Goal: Information Seeking & Learning: Find specific fact

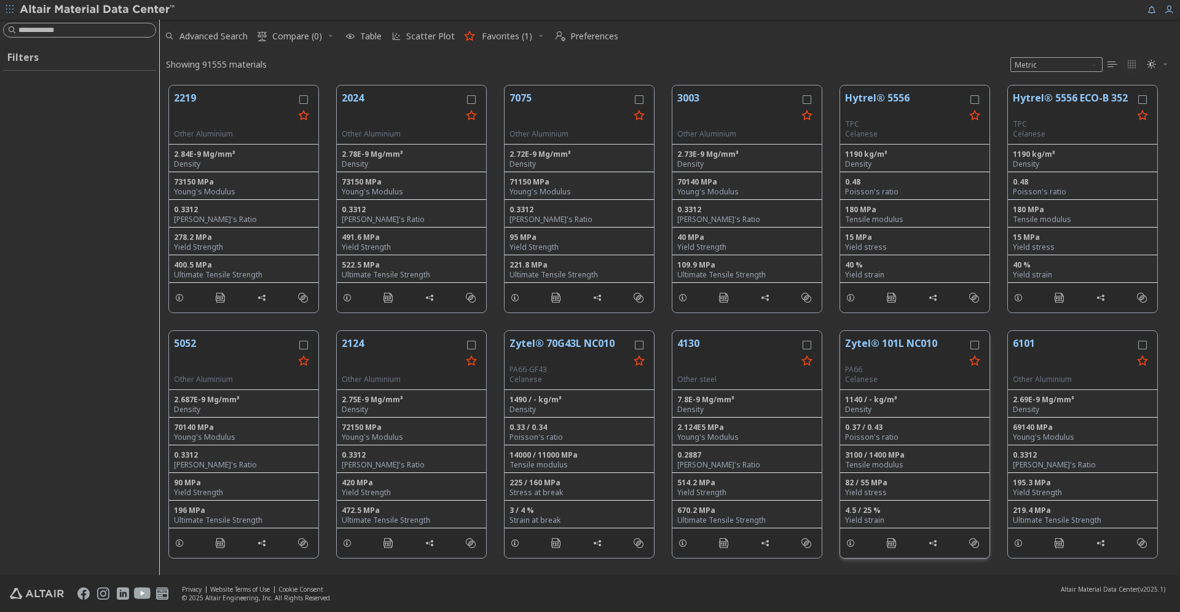
scroll to position [499, 1020]
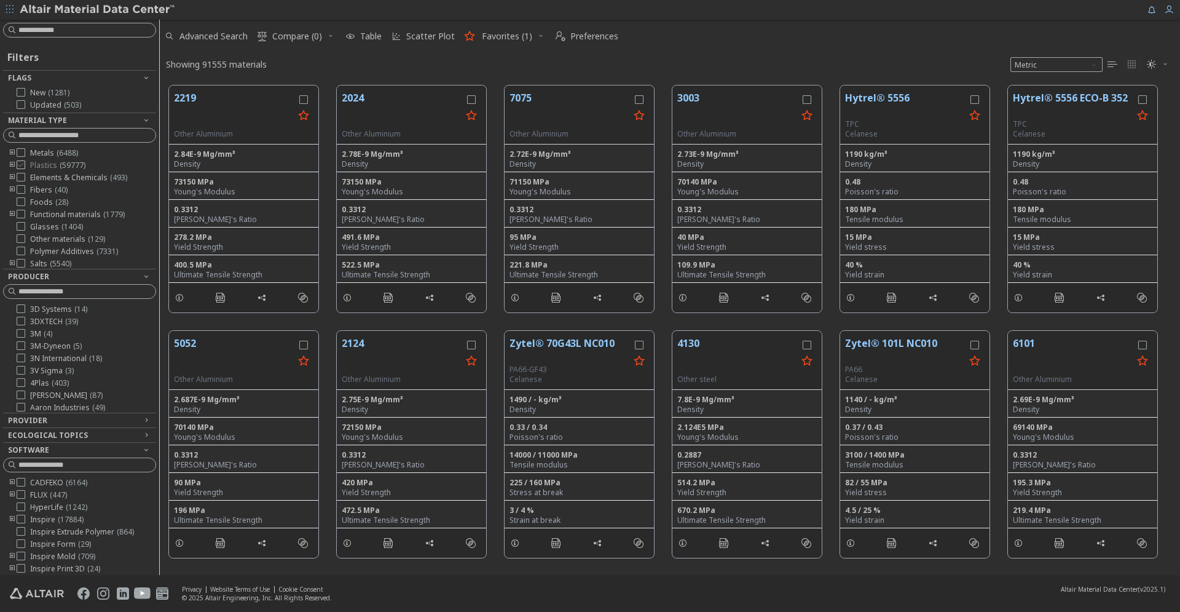
click at [22, 164] on icon at bounding box center [21, 164] width 9 height 9
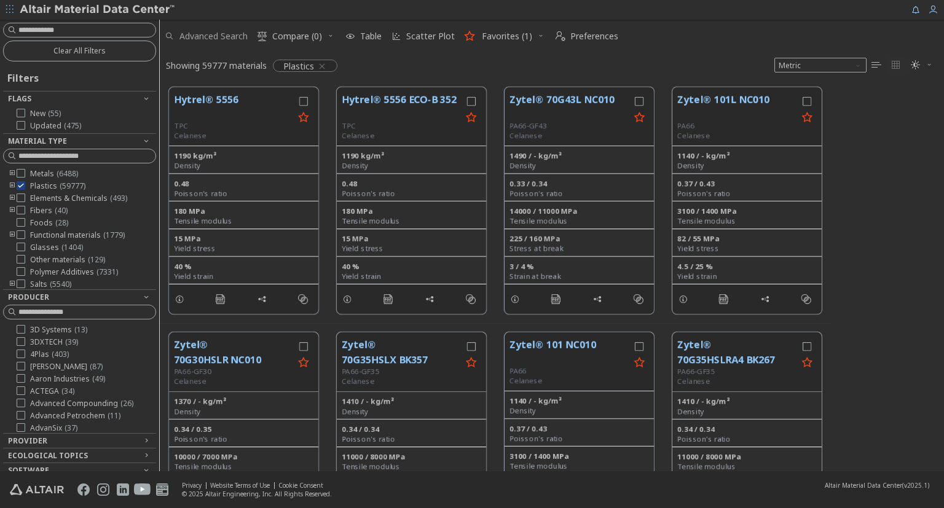
click at [212, 37] on span "Advanced Search" at bounding box center [213, 36] width 68 height 9
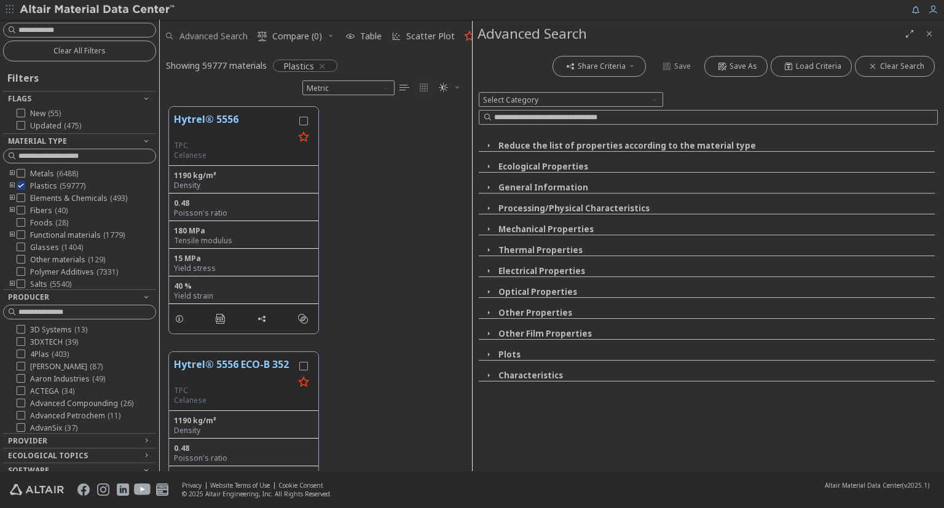
scroll to position [374, 312]
click at [485, 187] on icon "button" at bounding box center [489, 188] width 10 height 10
click at [487, 211] on icon "button" at bounding box center [489, 208] width 10 height 10
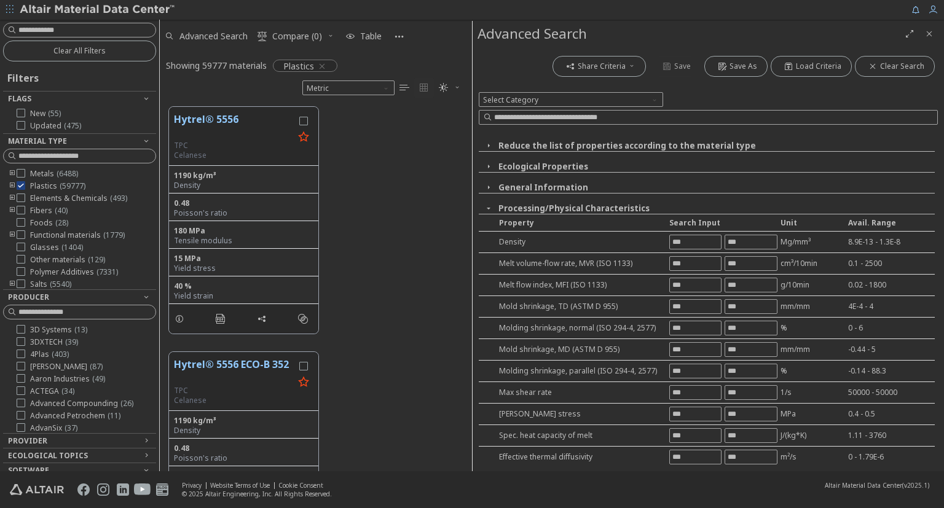
click at [487, 211] on icon "button" at bounding box center [489, 208] width 10 height 10
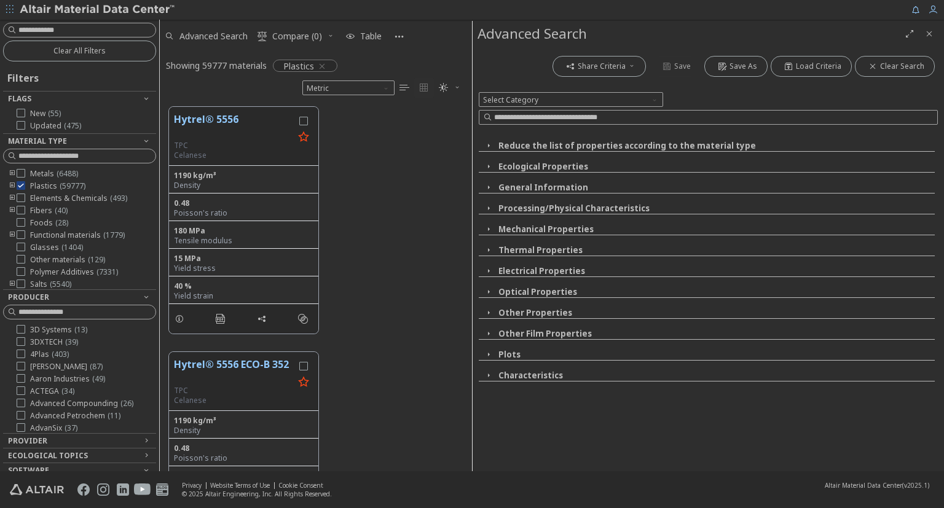
click at [487, 232] on icon "button" at bounding box center [489, 229] width 10 height 10
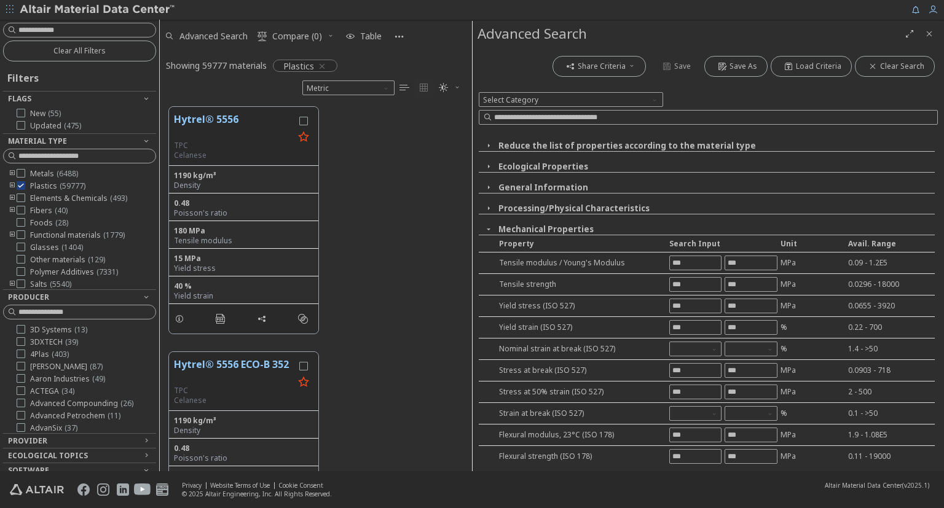
click at [487, 232] on icon "button" at bounding box center [489, 229] width 10 height 10
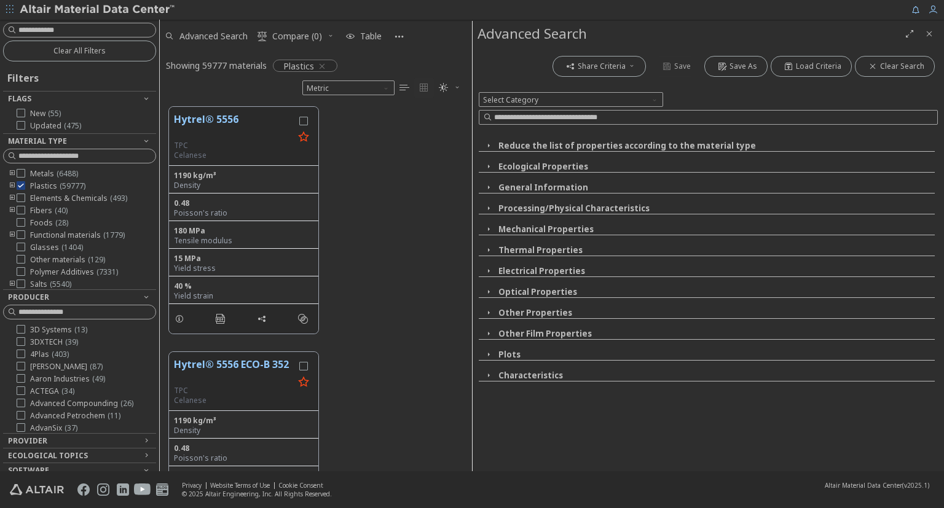
click at [489, 183] on icon "button" at bounding box center [489, 188] width 10 height 10
click at [489, 230] on icon "button" at bounding box center [489, 229] width 10 height 10
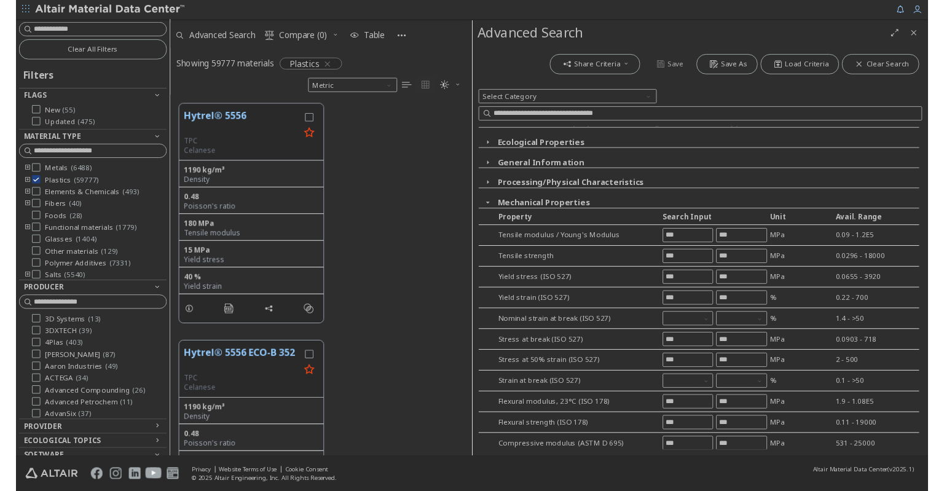
scroll to position [0, 0]
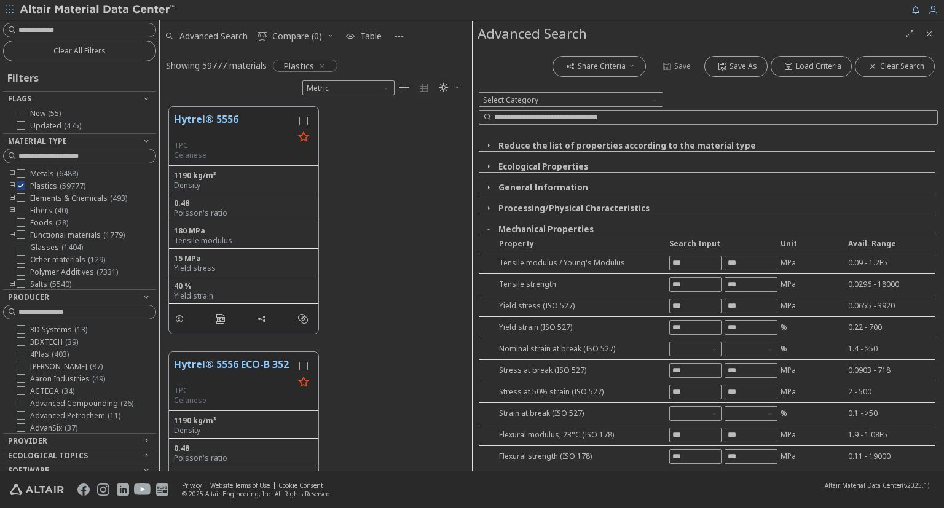
click at [491, 229] on icon "button" at bounding box center [489, 229] width 10 height 10
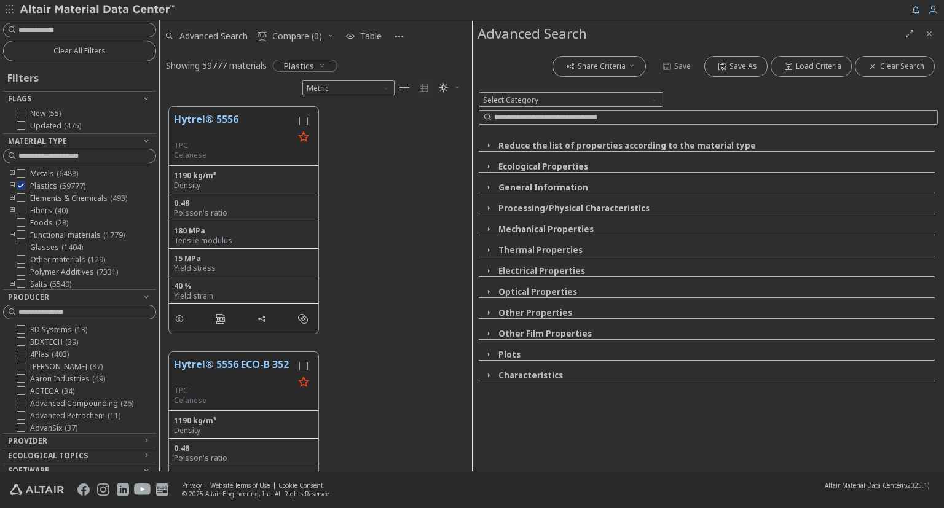
click at [491, 191] on icon "button" at bounding box center [489, 188] width 10 height 10
click at [486, 377] on icon "button" at bounding box center [489, 376] width 10 height 10
click at [486, 184] on icon "button" at bounding box center [489, 188] width 10 height 10
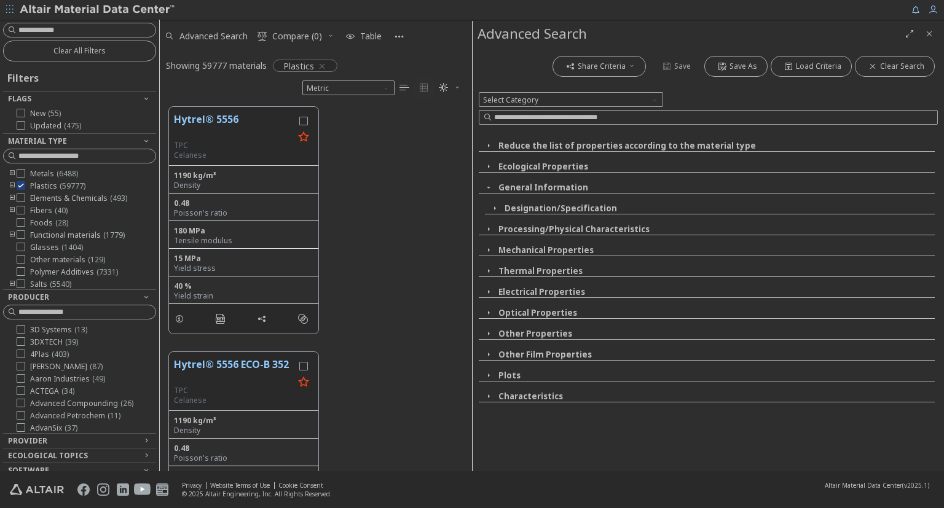
click at [486, 184] on icon "button" at bounding box center [489, 188] width 10 height 10
click at [489, 208] on icon "button" at bounding box center [489, 208] width 10 height 10
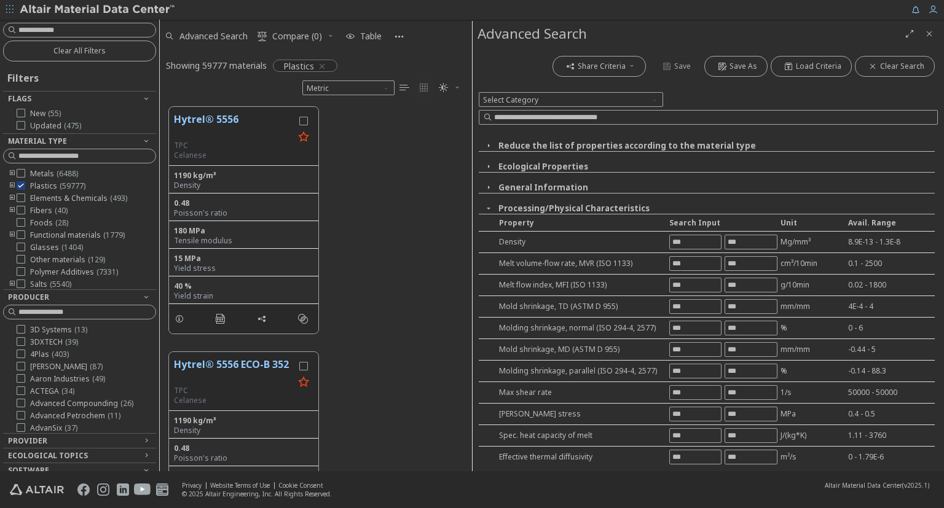
click at [489, 208] on icon "button" at bounding box center [489, 208] width 10 height 10
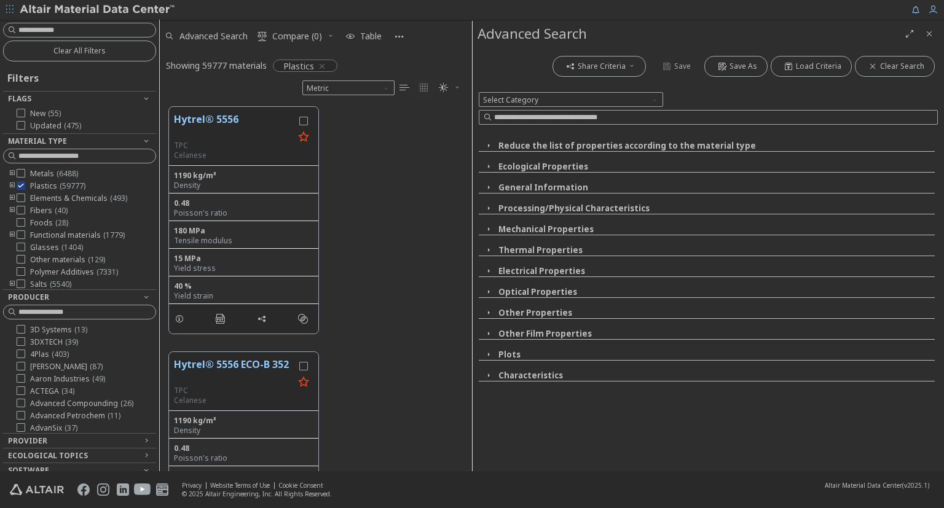
click at [489, 208] on icon "button" at bounding box center [489, 208] width 10 height 10
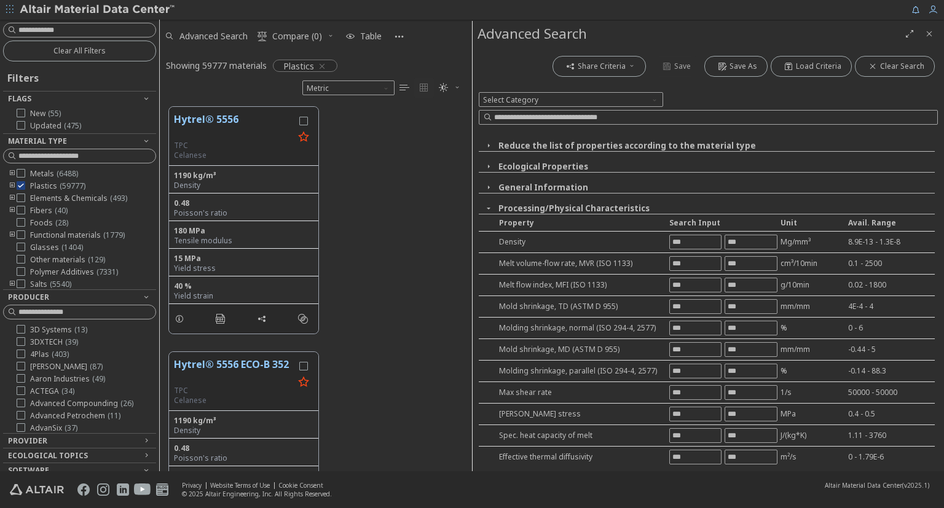
click at [489, 208] on icon "button" at bounding box center [489, 208] width 10 height 10
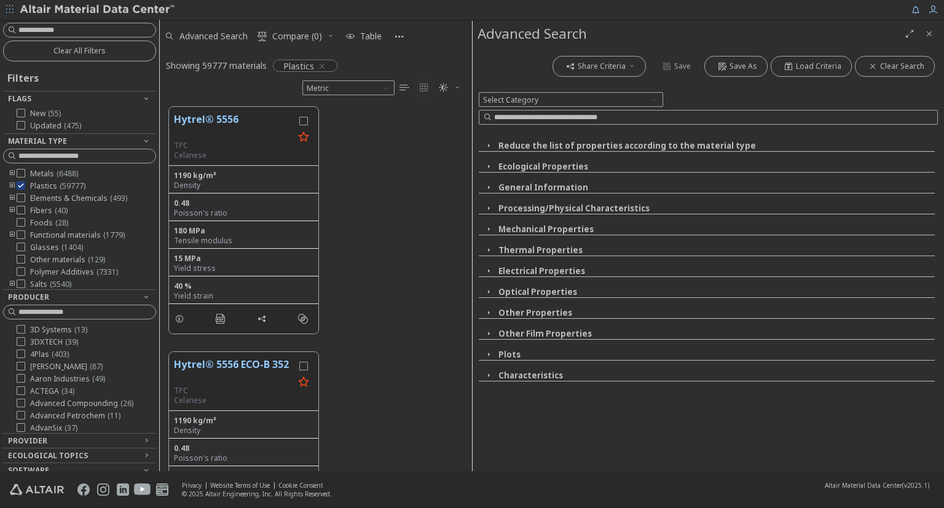
click at [489, 208] on icon "button" at bounding box center [489, 208] width 10 height 10
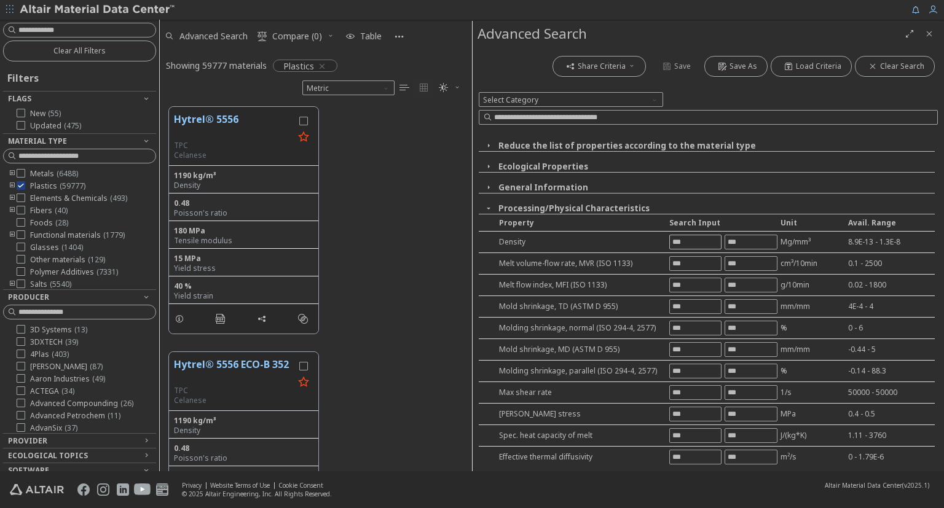
click at [697, 245] on input "text" at bounding box center [695, 242] width 51 height 14
click at [703, 242] on input "text" at bounding box center [695, 242] width 51 height 14
type input "***"
click at [708, 245] on input "***" at bounding box center [695, 242] width 51 height 14
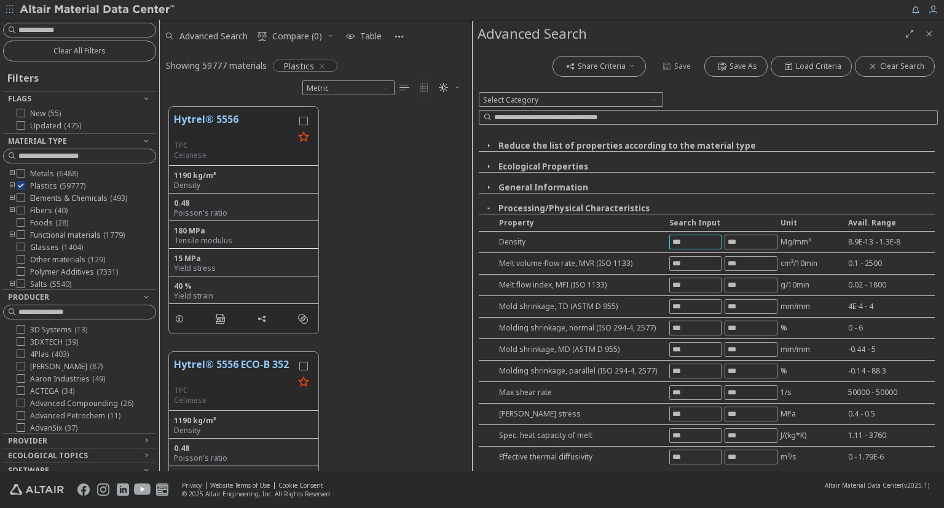
click at [708, 245] on input "***" at bounding box center [695, 242] width 51 height 14
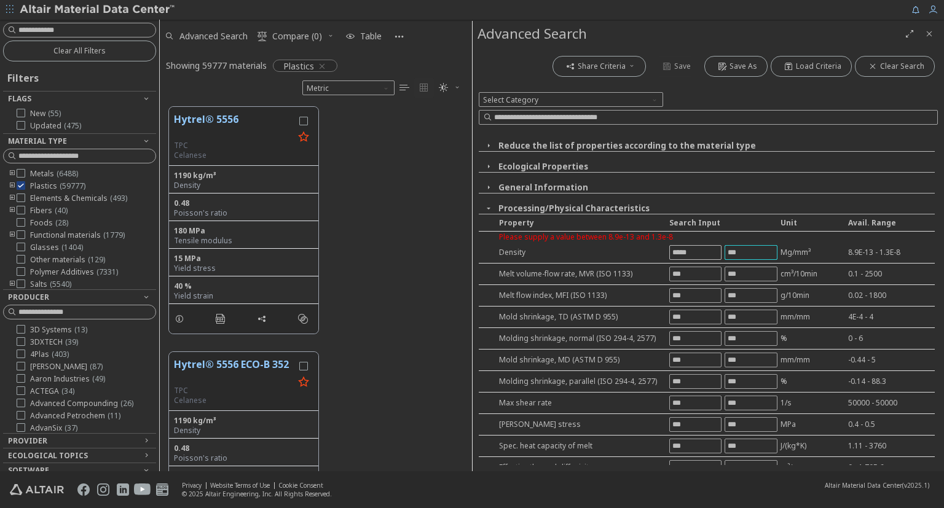
click at [716, 254] on input "*****" at bounding box center [695, 253] width 51 height 14
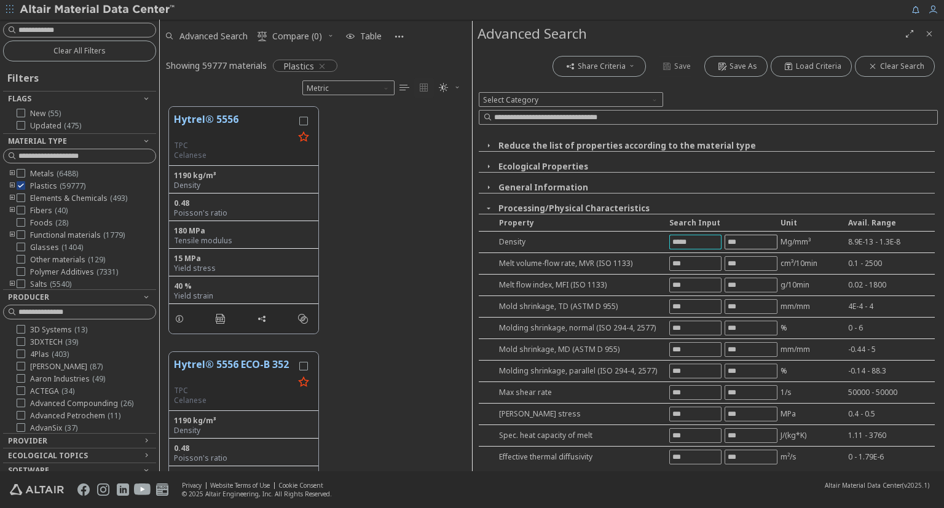
click at [739, 245] on input "text" at bounding box center [750, 242] width 51 height 14
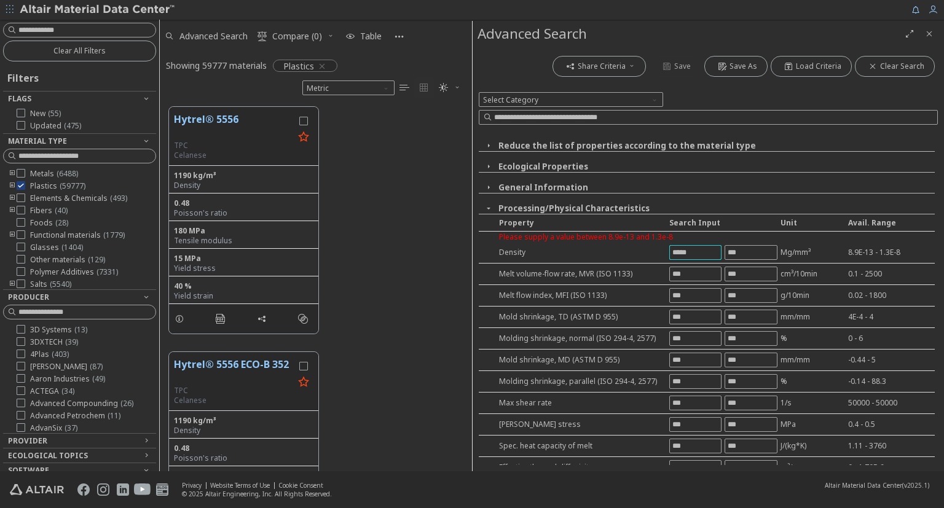
drag, startPoint x: 700, startPoint y: 253, endPoint x: 658, endPoint y: 256, distance: 42.5
click at [658, 256] on div "Density ***** Mg/mm³ 8.9E-13 - 1.3E-8" at bounding box center [707, 253] width 456 height 22
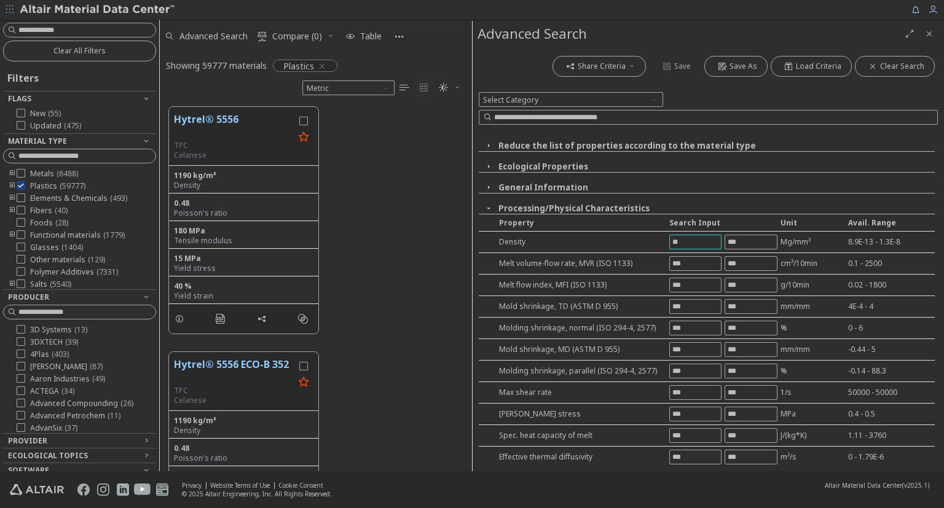
type input "*"
click at [21, 175] on icon at bounding box center [21, 173] width 9 height 9
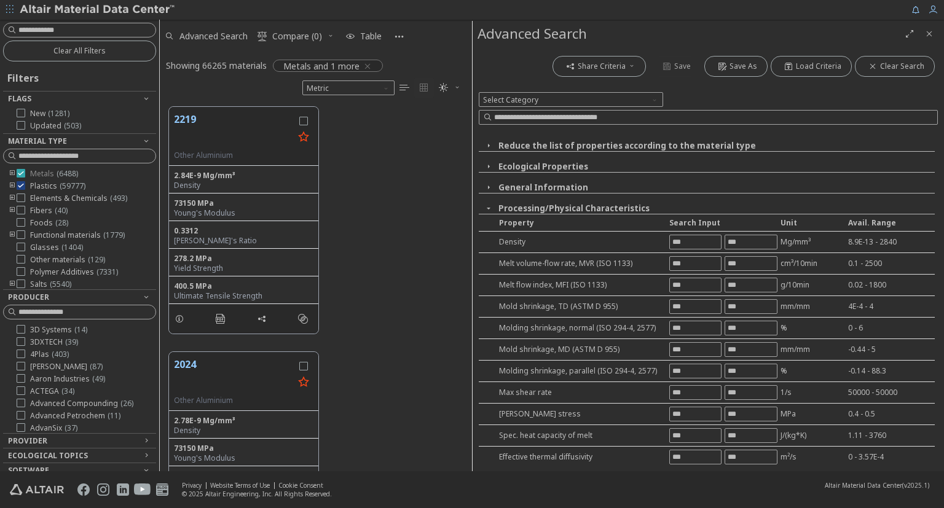
click at [21, 175] on icon at bounding box center [21, 173] width 9 height 9
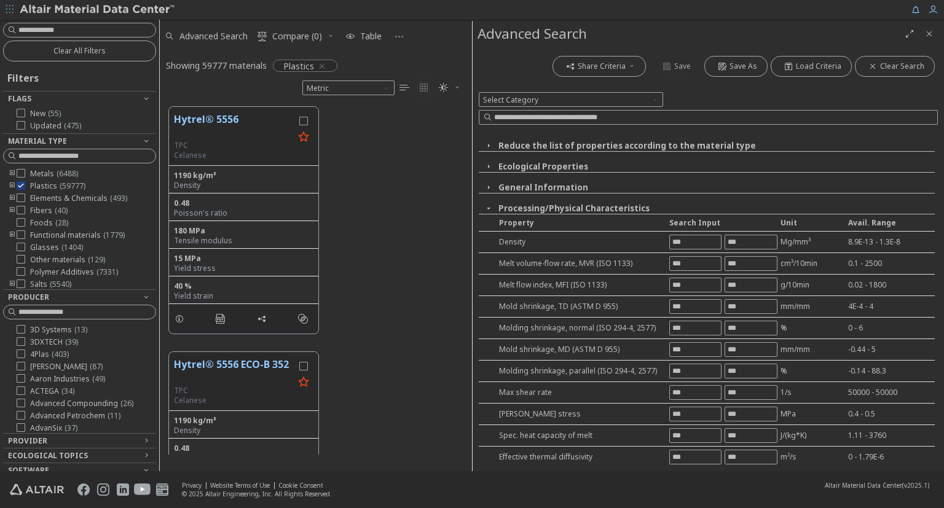
scroll to position [374, 312]
click at [607, 97] on span "Select Category" at bounding box center [571, 99] width 184 height 15
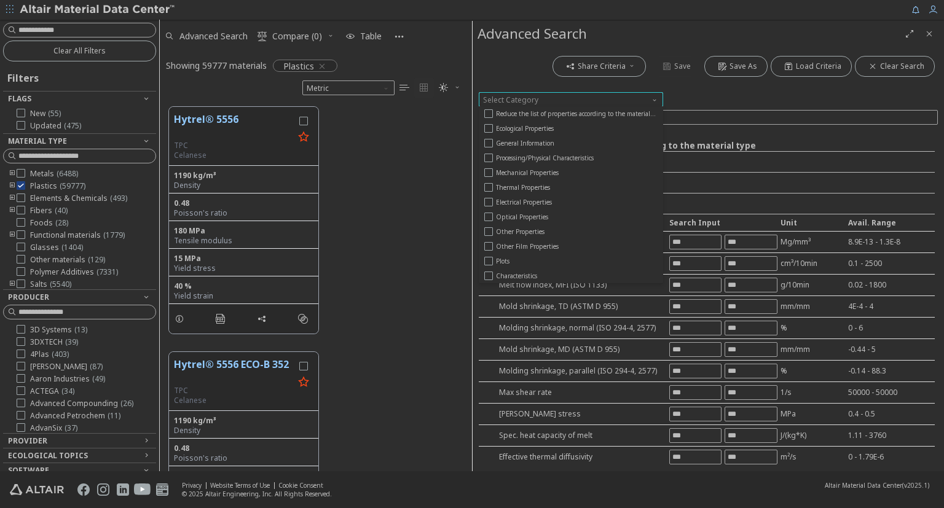
click at [607, 97] on span "Select Category" at bounding box center [571, 99] width 184 height 15
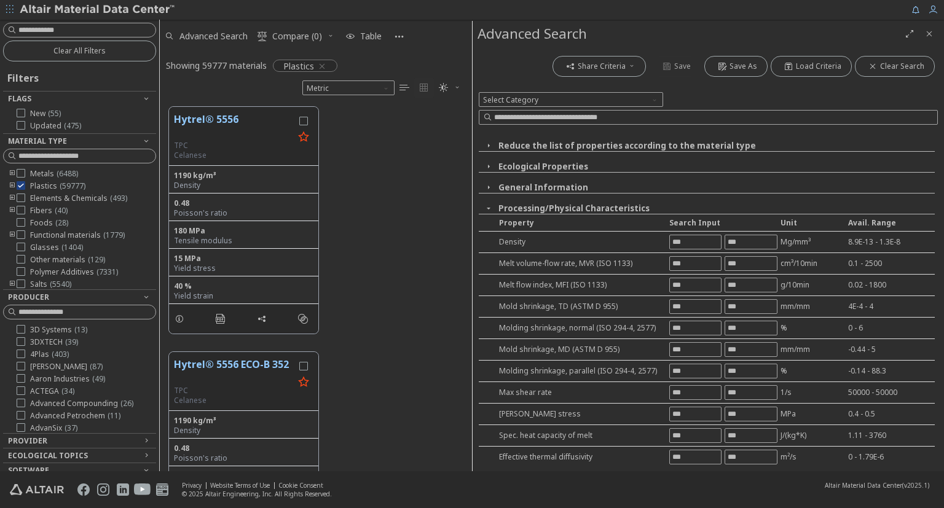
click at [904, 38] on span "Full Screen" at bounding box center [909, 34] width 15 height 20
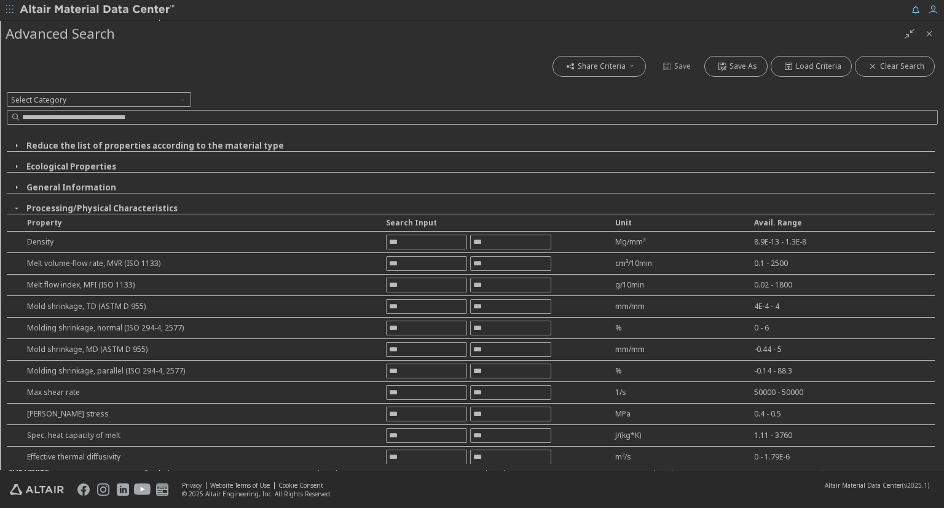
click at [633, 237] on div "Mg/mm³" at bounding box center [683, 242] width 136 height 10
click at [631, 247] on div "Density Mg/mm³ 8.9E-13 - 1.3E-8" at bounding box center [471, 243] width 928 height 22
click at [636, 68] on icon "button" at bounding box center [631, 65] width 7 height 7
click at [159, 100] on span "Select Category" at bounding box center [99, 99] width 184 height 15
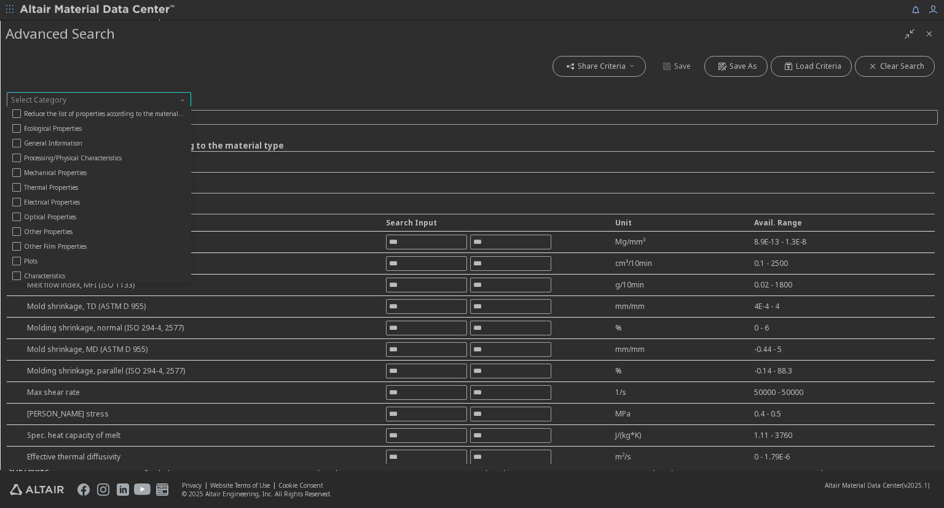
click at [159, 100] on span "Select Category" at bounding box center [99, 99] width 184 height 15
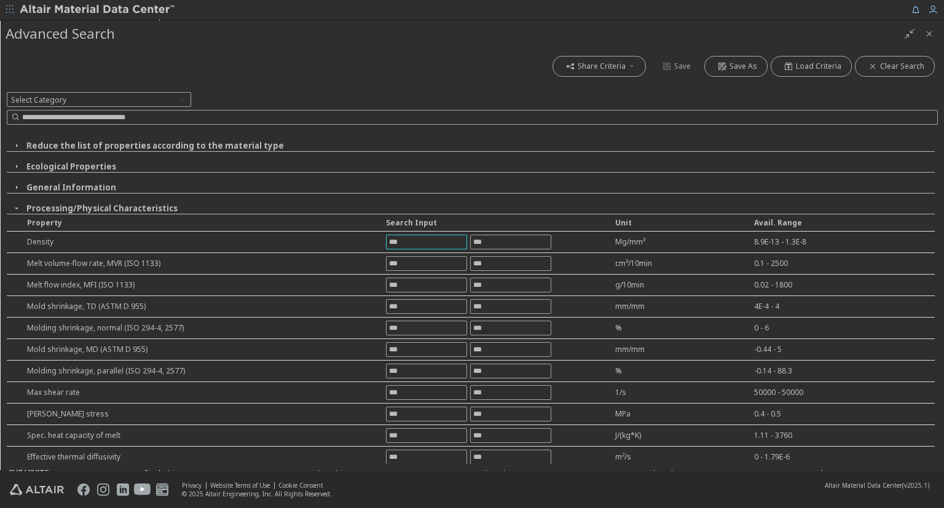
click at [451, 246] on input "text" at bounding box center [427, 242] width 80 height 14
click at [926, 31] on icon "Close" at bounding box center [930, 34] width 10 height 10
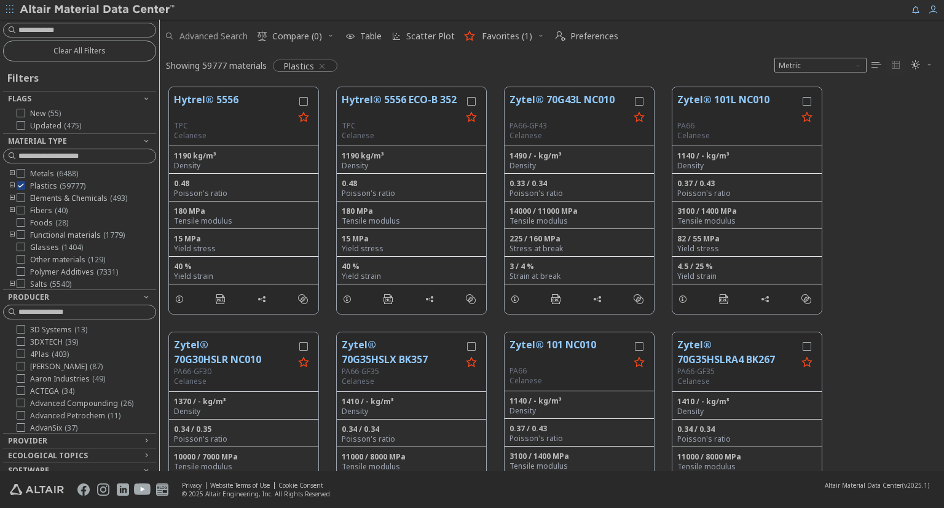
click at [218, 40] on span "Advanced Search" at bounding box center [213, 36] width 68 height 9
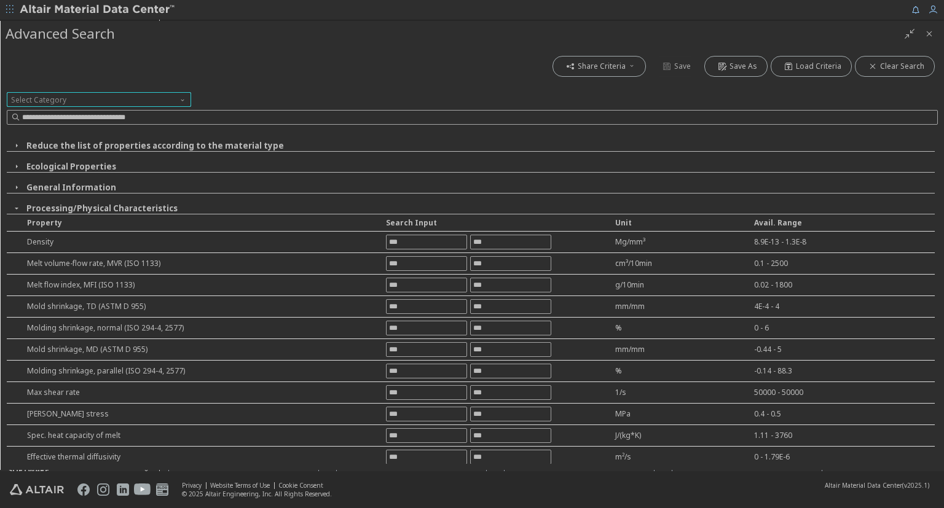
click at [132, 100] on span "Select Category" at bounding box center [99, 99] width 184 height 15
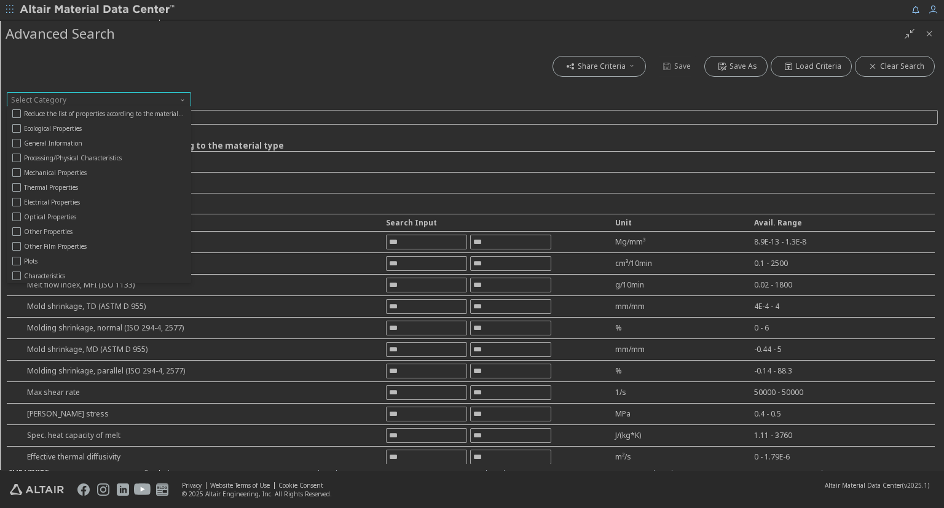
click at [132, 100] on span "Select Category" at bounding box center [99, 99] width 184 height 15
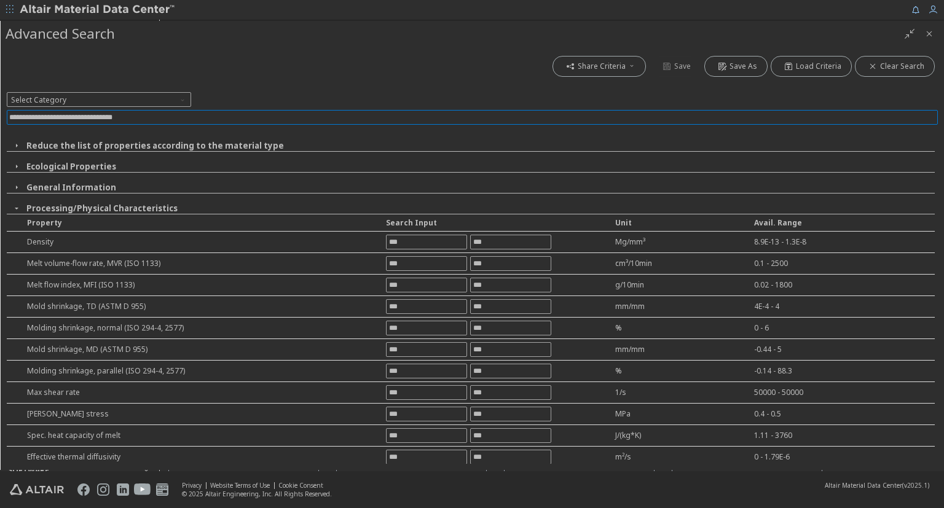
click at [127, 117] on input at bounding box center [473, 118] width 929 height 14
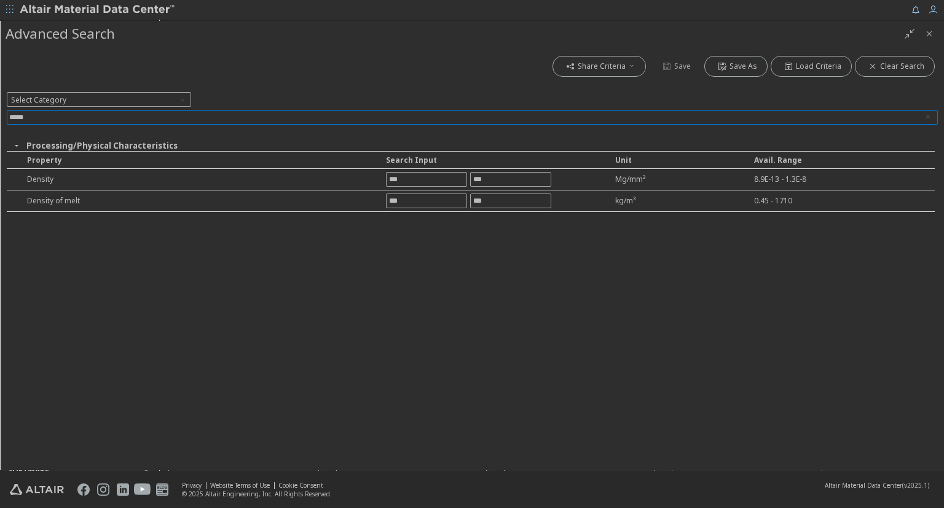
type input "*****"
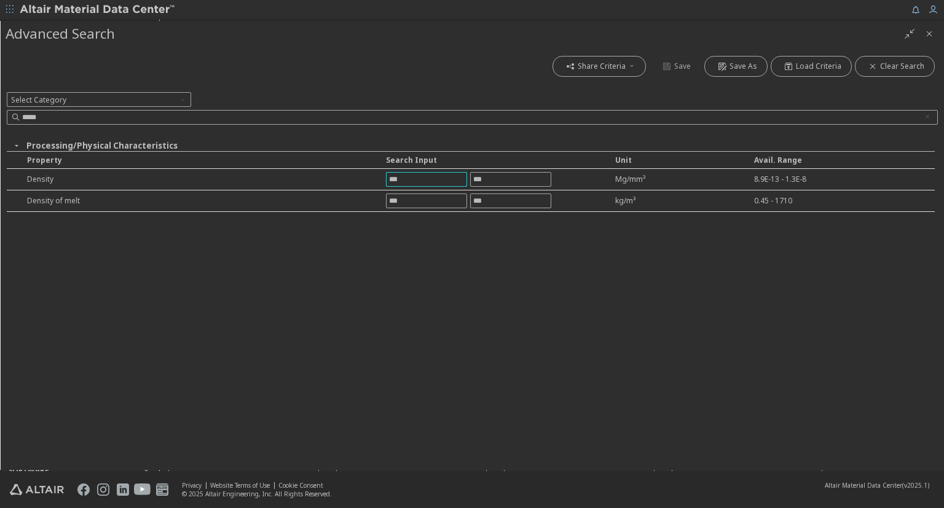
click at [465, 173] on input "text" at bounding box center [427, 180] width 80 height 14
click at [449, 298] on div "Share Criteria Save Save As Load Criteria Clear Search Select Category ***** Re…" at bounding box center [473, 259] width 944 height 424
click at [413, 179] on input "text" at bounding box center [427, 180] width 80 height 14
click at [391, 248] on div "Share Criteria Save Save As Load Criteria Clear Search Select Category ***** Re…" at bounding box center [473, 259] width 944 height 424
click at [927, 36] on icon "Close" at bounding box center [930, 34] width 10 height 10
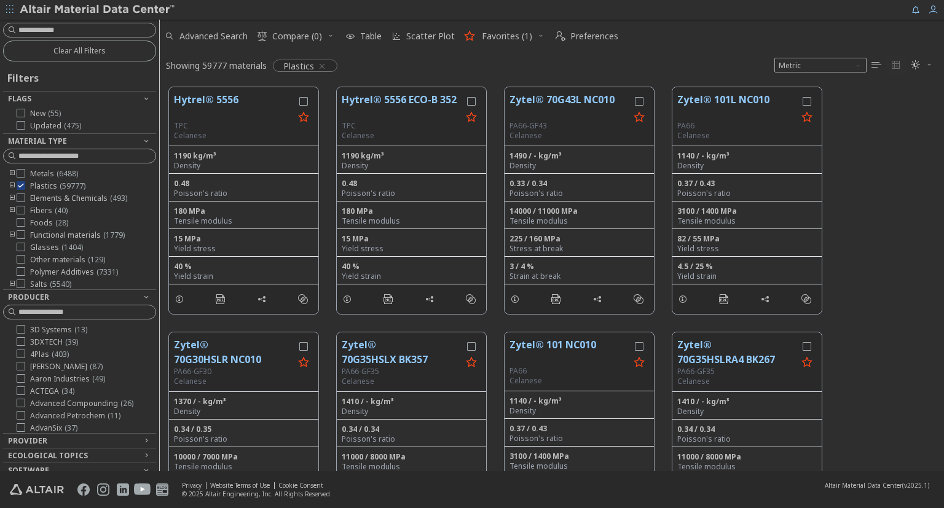
click at [12, 186] on icon "toogle group" at bounding box center [12, 186] width 9 height 10
click at [14, 186] on icon "toogle group" at bounding box center [12, 186] width 9 height 10
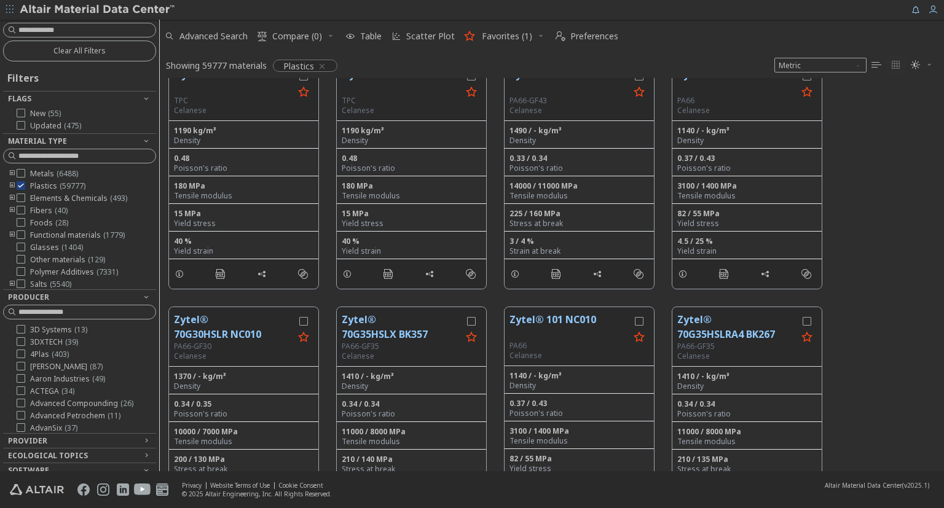
scroll to position [0, 0]
